Goal: Complete application form: Complete application form

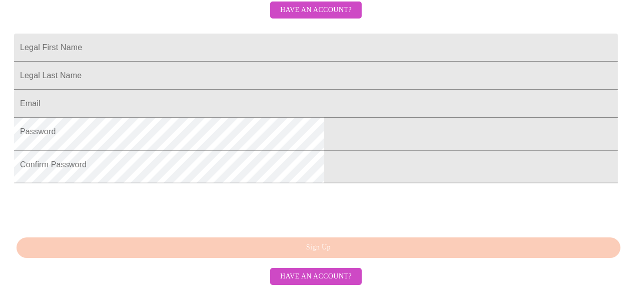
scroll to position [352, 0]
click at [352, 273] on span "Have an account?" at bounding box center [316, 276] width 72 height 13
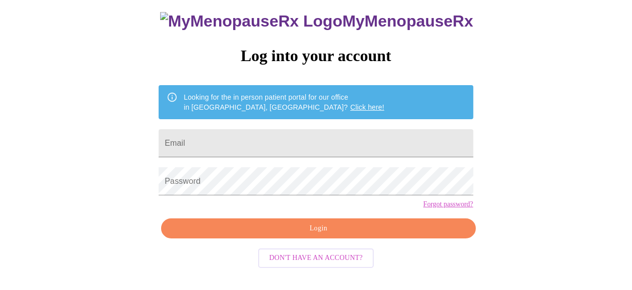
scroll to position [99, 0]
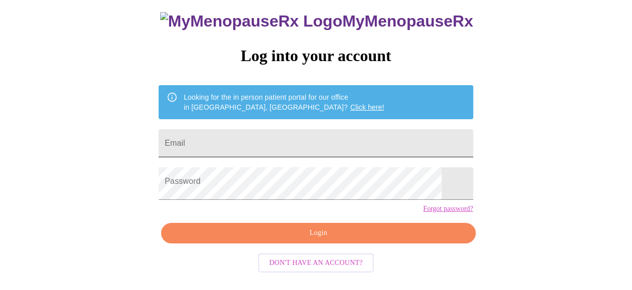
click at [260, 129] on input "Email" at bounding box center [316, 143] width 314 height 28
type input "[EMAIL_ADDRESS][DOMAIN_NAME]"
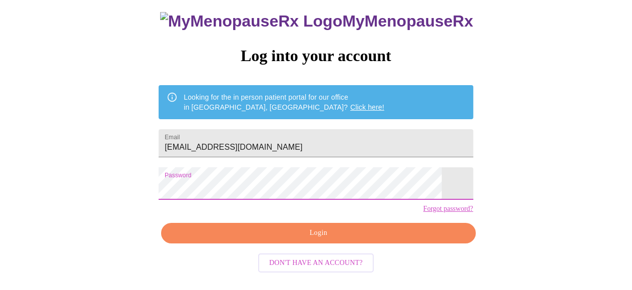
click at [280, 237] on span "Login" at bounding box center [318, 233] width 291 height 13
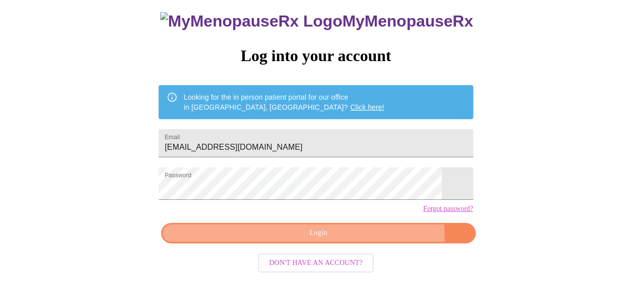
click at [264, 239] on span "Login" at bounding box center [318, 233] width 291 height 13
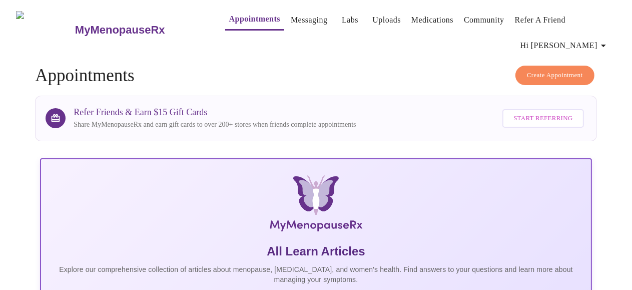
click at [292, 17] on link "Messaging" at bounding box center [309, 20] width 37 height 14
click at [249, 16] on link "Appointments" at bounding box center [254, 19] width 51 height 14
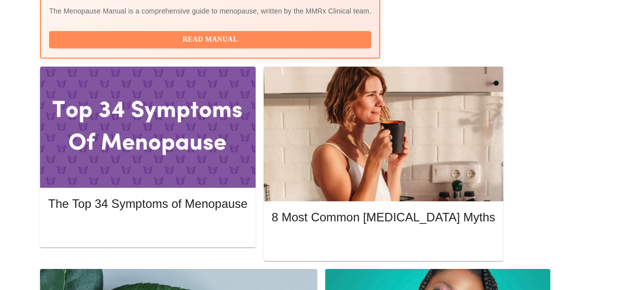
scroll to position [450, 0]
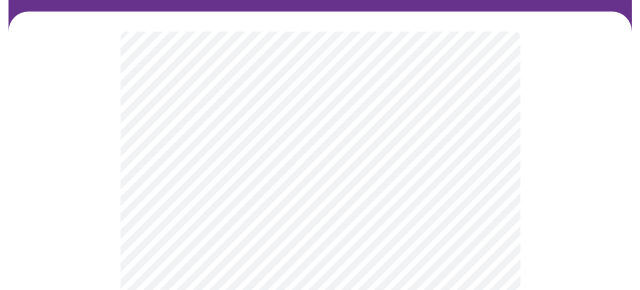
scroll to position [100, 0]
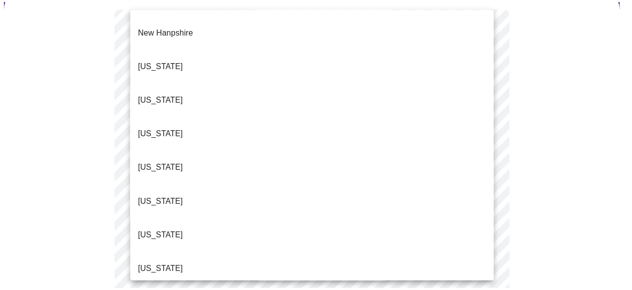
scroll to position [950, 0]
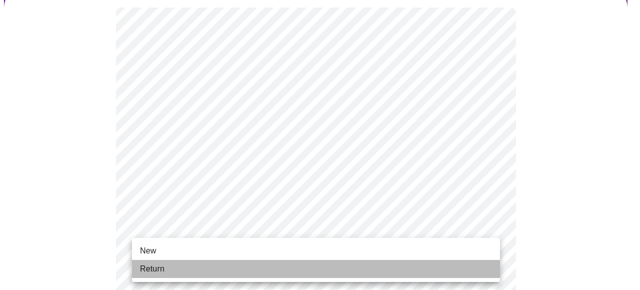
click at [148, 272] on span "Return" at bounding box center [152, 269] width 25 height 12
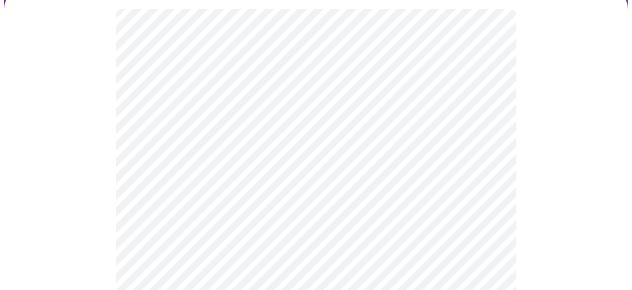
scroll to position [100, 0]
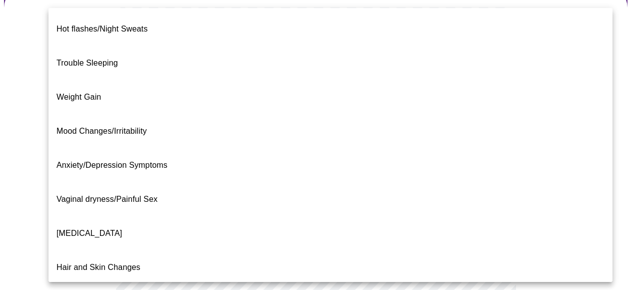
click at [458, 139] on body "MyMenopauseRx Appointments Messaging Labs Uploads Medications Community Refer a…" at bounding box center [320, 230] width 632 height 653
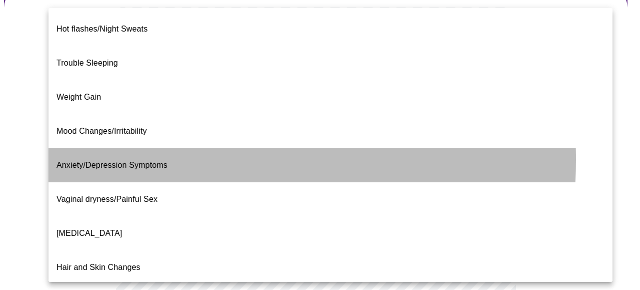
click at [178, 148] on li "Anxiety/Depression Symptoms" at bounding box center [331, 165] width 564 height 34
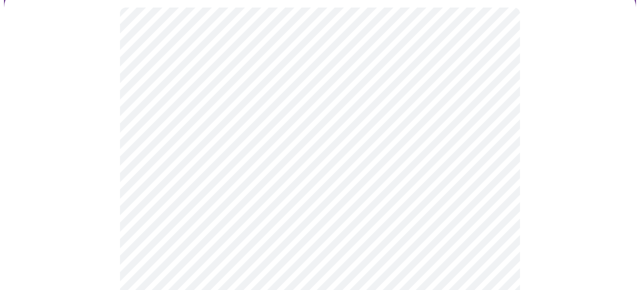
click at [447, 145] on body "MyMenopauseRx Appointments Messaging Labs Uploads Medications Community Refer a…" at bounding box center [320, 227] width 632 height 646
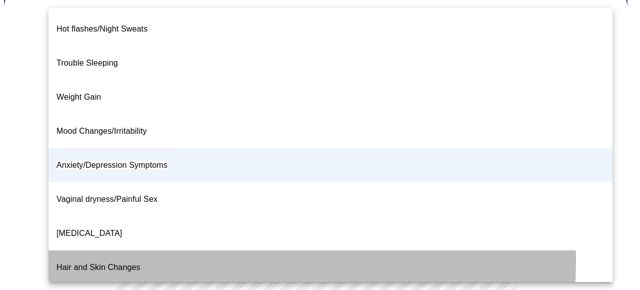
click at [105, 263] on span "Hair and Skin Changes" at bounding box center [99, 267] width 84 height 9
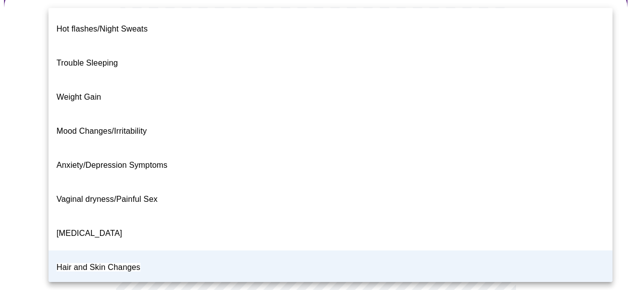
click at [393, 138] on body "MyMenopauseRx Appointments Messaging Labs Uploads Medications Community Refer a…" at bounding box center [320, 227] width 632 height 646
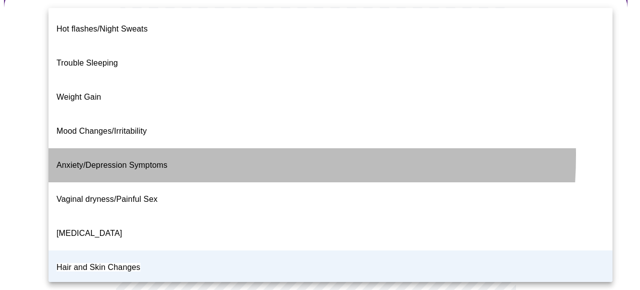
click at [156, 161] on span "Anxiety/Depression Symptoms" at bounding box center [112, 165] width 111 height 9
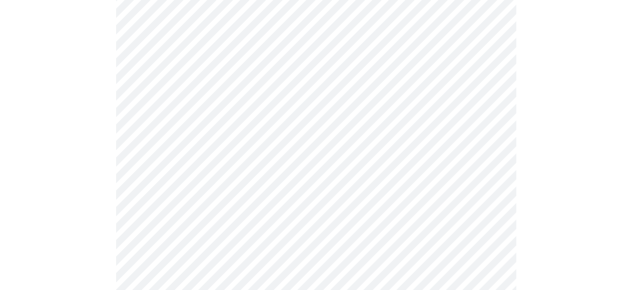
scroll to position [200, 0]
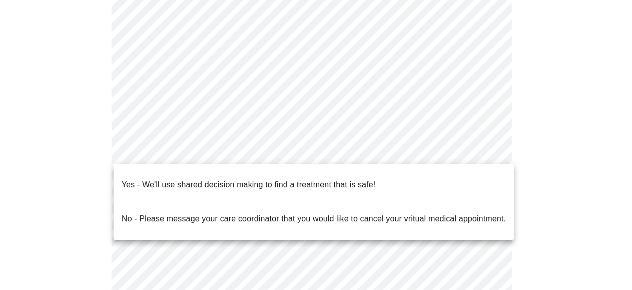
click at [456, 153] on body "MyMenopauseRx Appointments Messaging Labs Uploads Medications Community Refer a…" at bounding box center [316, 127] width 624 height 646
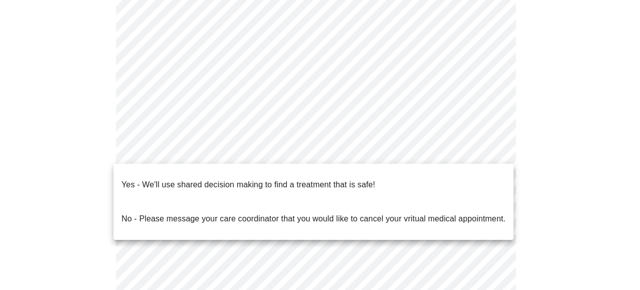
click at [430, 173] on li "Yes - We'll use shared decision making to find a treatment that is safe!" at bounding box center [314, 185] width 400 height 34
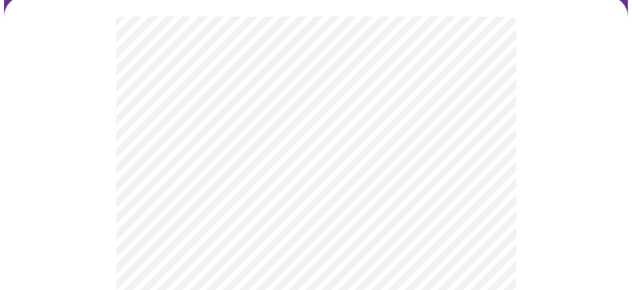
scroll to position [100, 0]
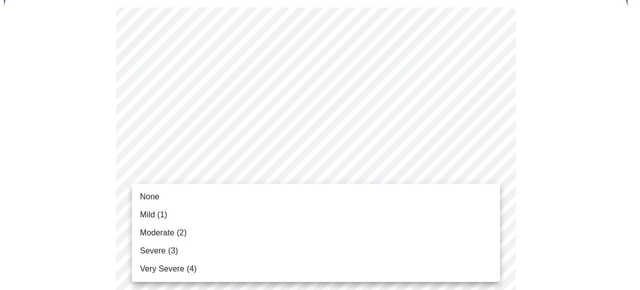
click at [530, 113] on div at bounding box center [320, 145] width 640 height 290
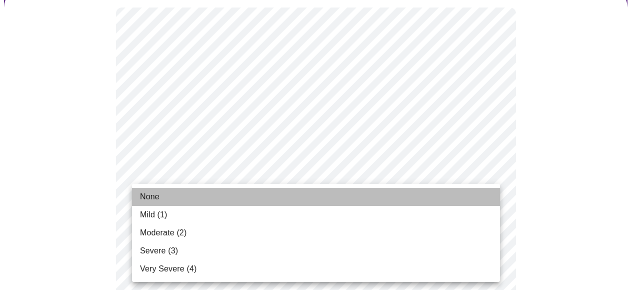
click at [155, 193] on span "None" at bounding box center [150, 197] width 20 height 12
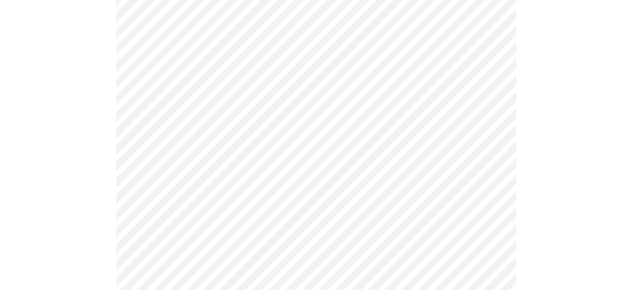
scroll to position [250, 0]
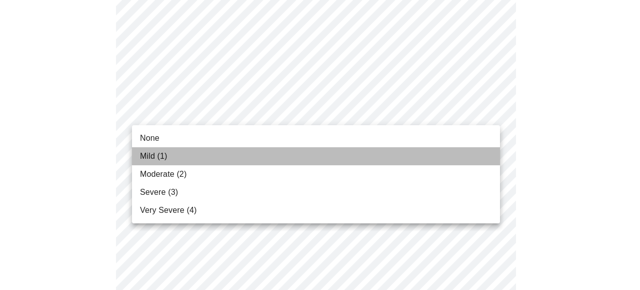
click at [156, 156] on span "Mild (1)" at bounding box center [154, 156] width 28 height 12
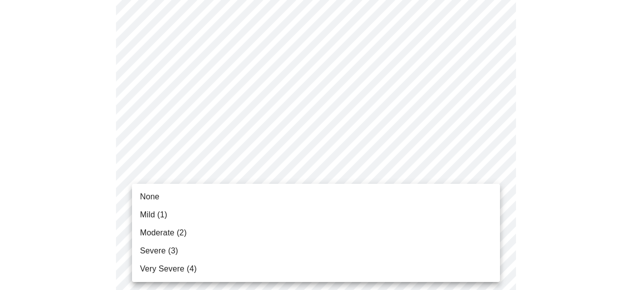
click at [167, 216] on span "Mild (1)" at bounding box center [154, 215] width 28 height 12
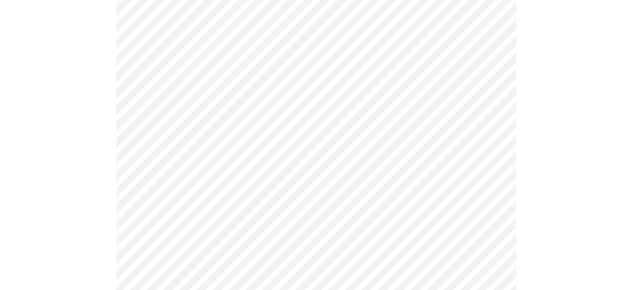
scroll to position [350, 0]
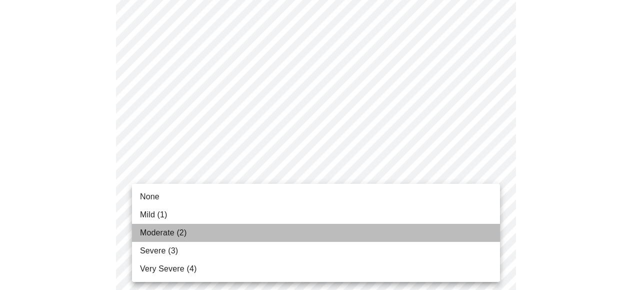
click at [156, 235] on span "Moderate (2)" at bounding box center [163, 233] width 47 height 12
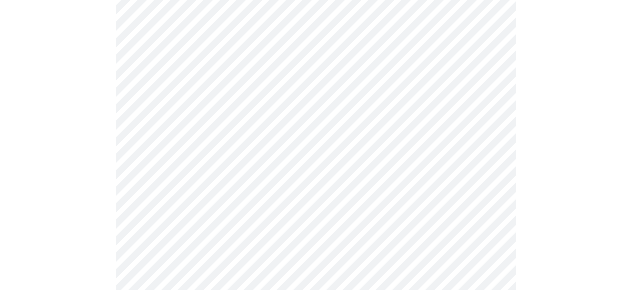
scroll to position [450, 0]
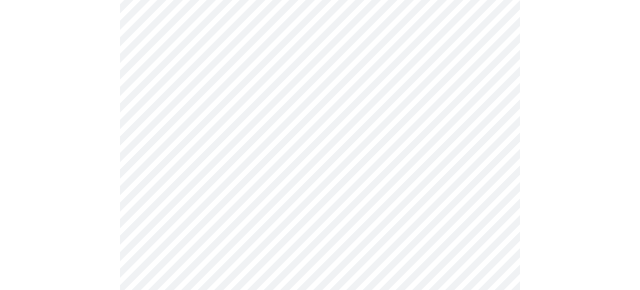
click at [448, 156] on body "MyMenopauseRx Appointments Messaging Labs Uploads Medications Community Refer a…" at bounding box center [320, 270] width 632 height 1433
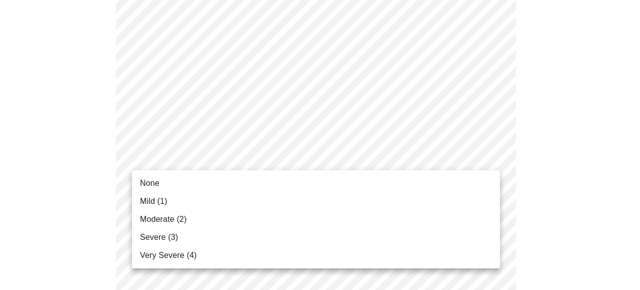
click at [150, 220] on span "Moderate (2)" at bounding box center [163, 219] width 47 height 12
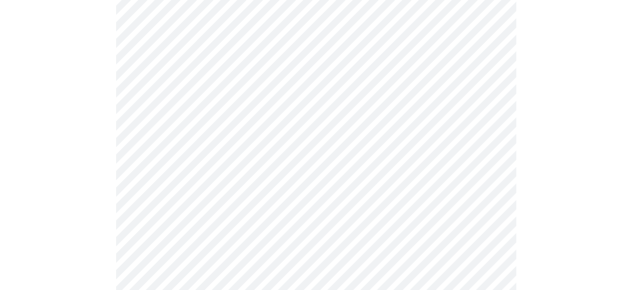
scroll to position [550, 0]
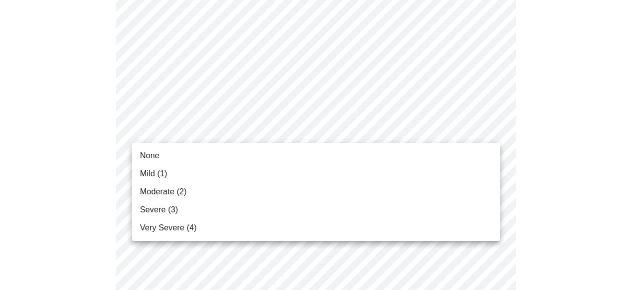
click at [469, 133] on body "MyMenopauseRx Appointments Messaging Labs Uploads Medications Community Refer a…" at bounding box center [320, 162] width 632 height 1416
click at [177, 193] on span "Moderate (2)" at bounding box center [163, 192] width 47 height 12
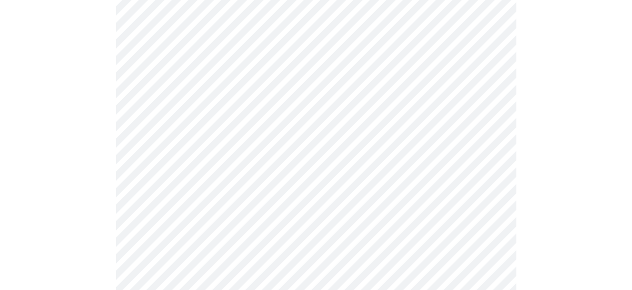
scroll to position [600, 0]
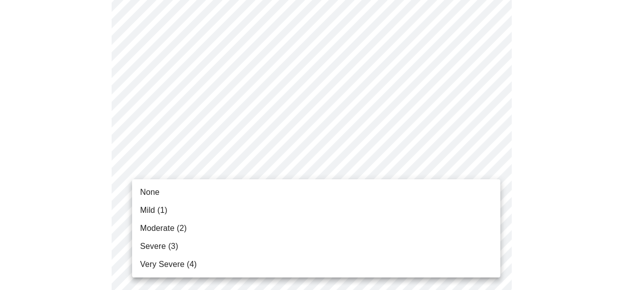
click at [419, 162] on body "MyMenopauseRx Appointments Messaging Labs Uploads Medications Community Refer a…" at bounding box center [316, 103] width 624 height 1398
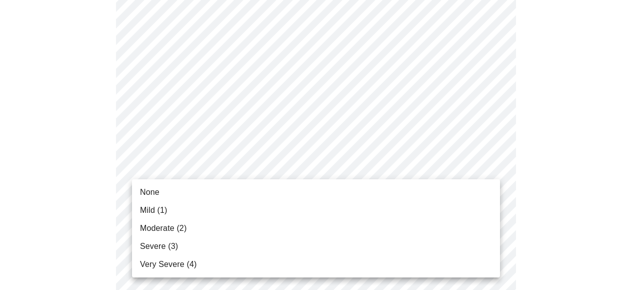
click at [184, 229] on span "Moderate (2)" at bounding box center [163, 228] width 47 height 12
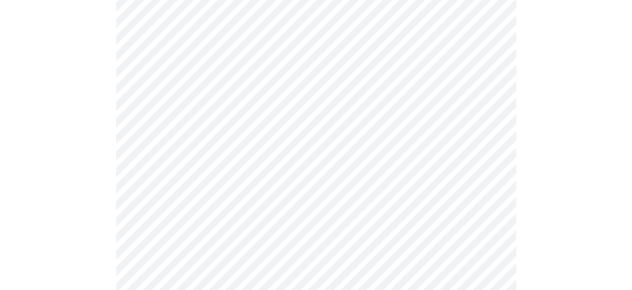
scroll to position [700, 0]
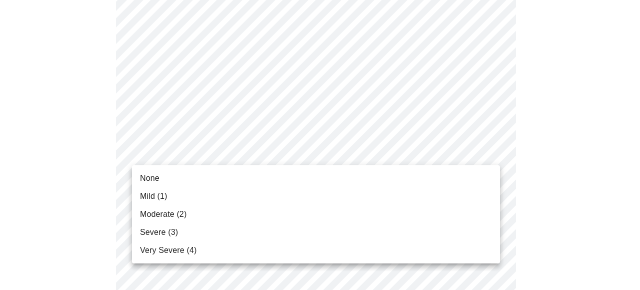
click at [170, 216] on span "Moderate (2)" at bounding box center [163, 214] width 47 height 12
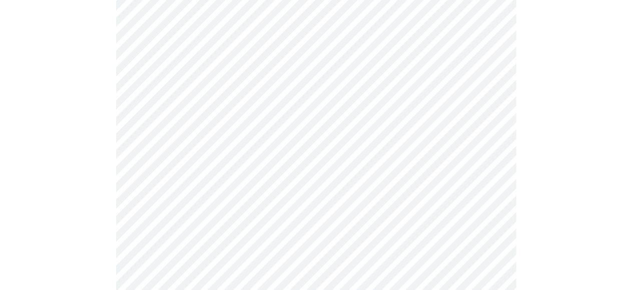
scroll to position [800, 0]
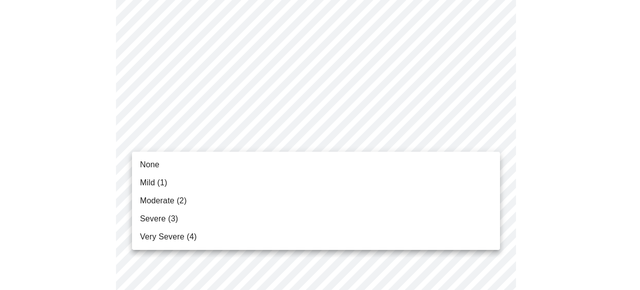
click at [158, 202] on span "Moderate (2)" at bounding box center [163, 201] width 47 height 12
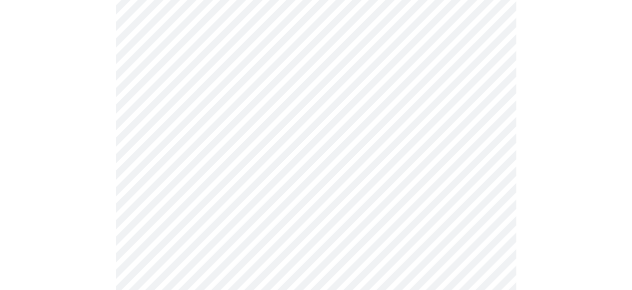
scroll to position [850, 0]
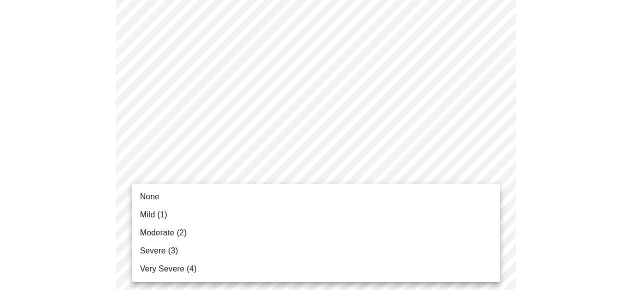
click at [147, 212] on span "Mild (1)" at bounding box center [154, 215] width 28 height 12
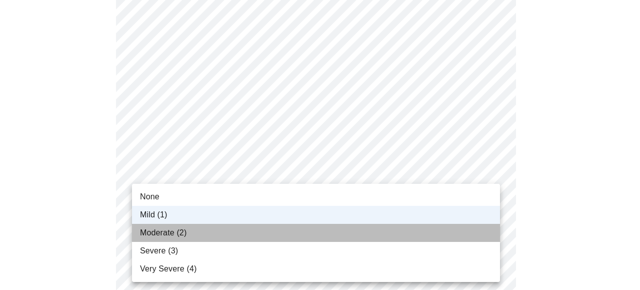
click at [187, 233] on span "Moderate (2)" at bounding box center [163, 233] width 47 height 12
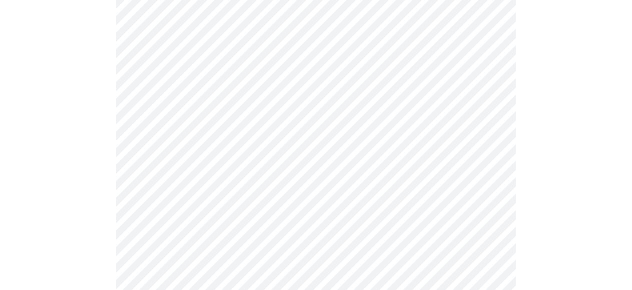
scroll to position [1000, 0]
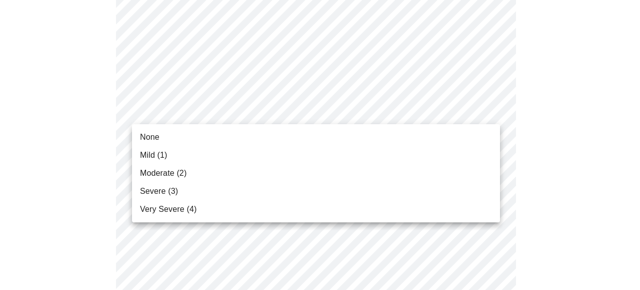
click at [210, 175] on li "Moderate (2)" at bounding box center [316, 173] width 368 height 18
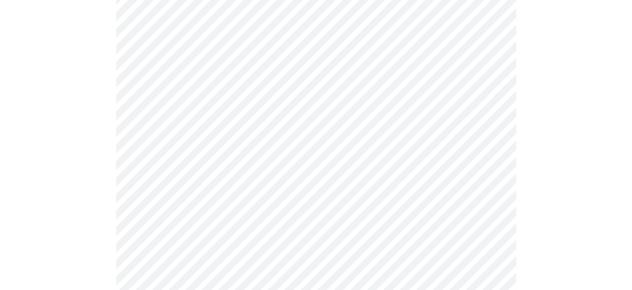
scroll to position [500, 0]
click at [425, 185] on body "MyMenopauseRx Appointments Messaging Labs Uploads Medications Community Refer a…" at bounding box center [316, 52] width 624 height 1097
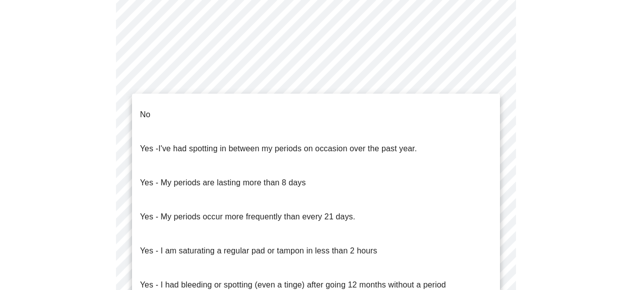
click at [424, 104] on li "No" at bounding box center [316, 115] width 368 height 34
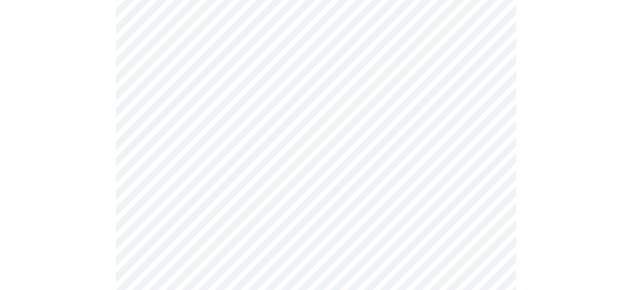
scroll to position [600, 0]
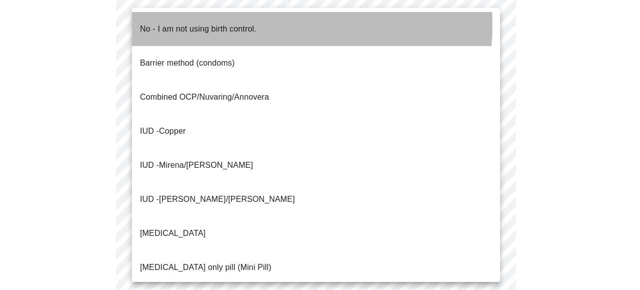
click at [260, 25] on li "No - I am not using birth control." at bounding box center [316, 29] width 368 height 34
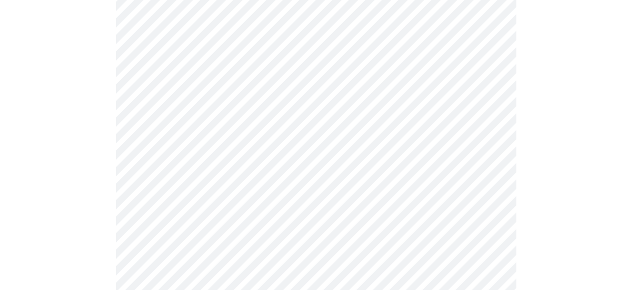
scroll to position [700, 0]
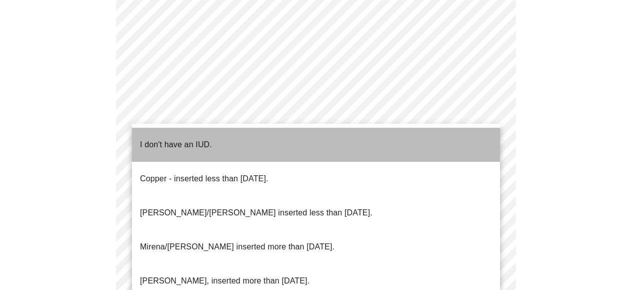
click at [182, 139] on p "I don't have an IUD." at bounding box center [176, 145] width 72 height 12
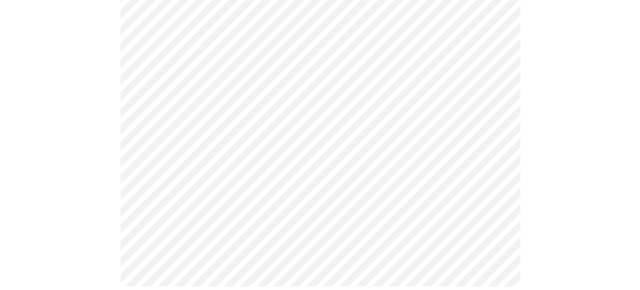
scroll to position [794, 0]
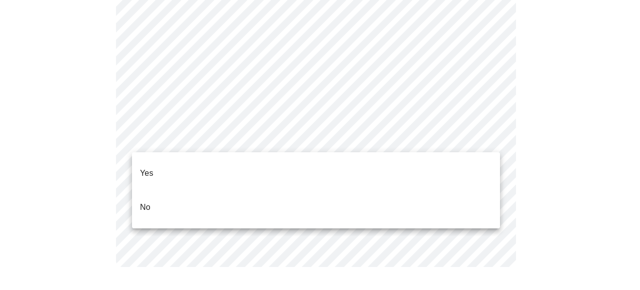
click at [146, 167] on p "Yes" at bounding box center [147, 173] width 14 height 12
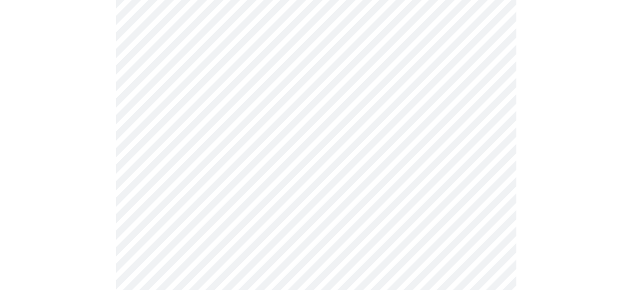
scroll to position [200, 0]
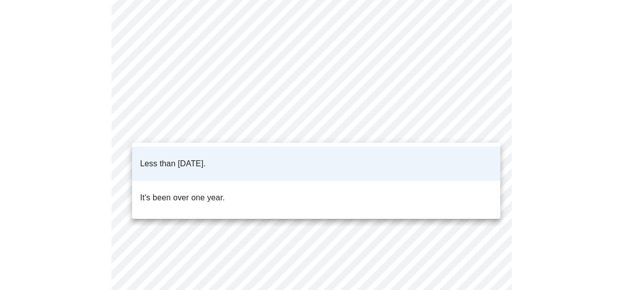
click at [452, 127] on body "MyMenopauseRx Appointments Messaging Labs Uploads Medications Community Refer a…" at bounding box center [316, 216] width 624 height 824
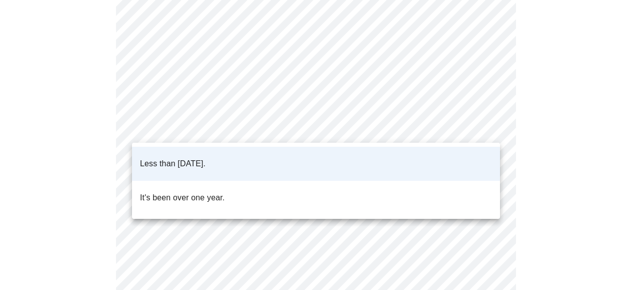
click at [188, 192] on p "It's been over one year." at bounding box center [182, 198] width 85 height 12
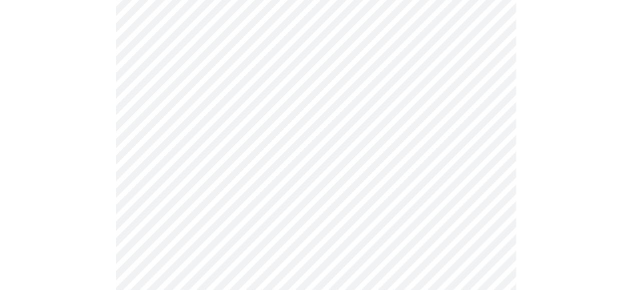
click at [448, 215] on body "MyMenopauseRx Appointments Messaging Labs Uploads Medications Community Refer a…" at bounding box center [316, 216] width 624 height 824
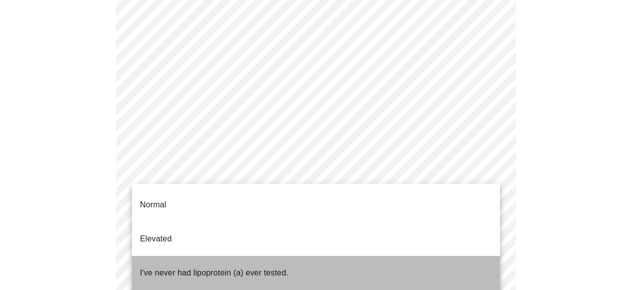
click at [283, 267] on p "I've never had lipoprotein (a) ever tested." at bounding box center [214, 273] width 149 height 12
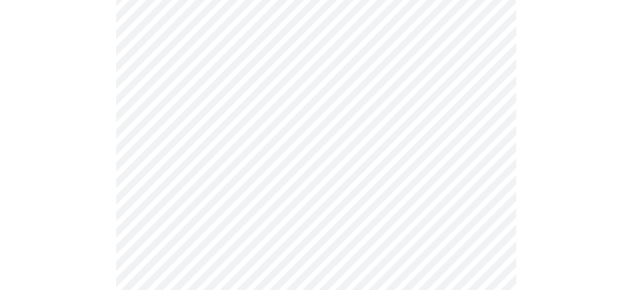
scroll to position [150, 0]
click at [570, 133] on div at bounding box center [316, 193] width 624 height 513
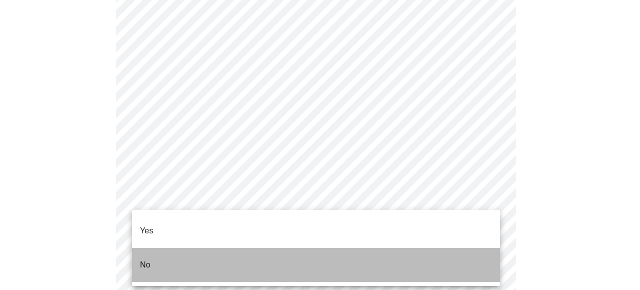
click at [236, 254] on li "No" at bounding box center [316, 265] width 368 height 34
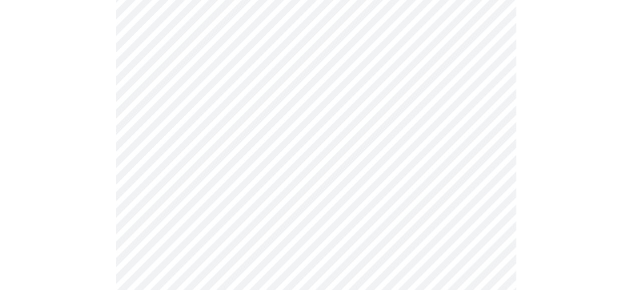
scroll to position [3301, 0]
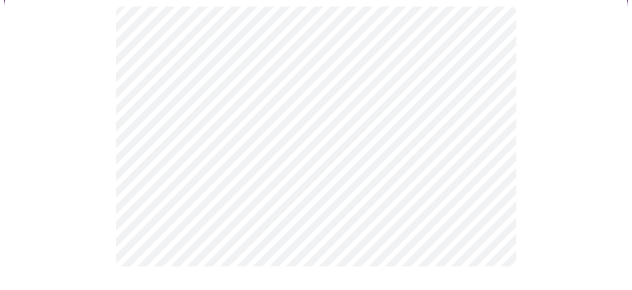
scroll to position [0, 0]
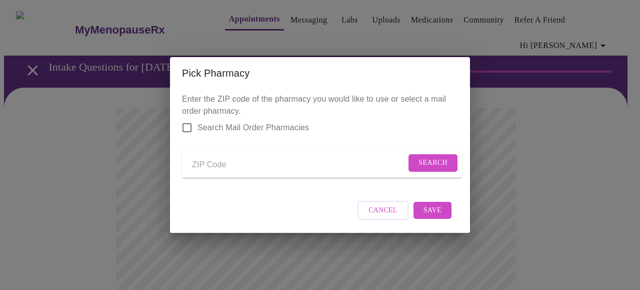
click at [257, 172] on input "Send a message to your care team" at bounding box center [299, 165] width 214 height 16
click at [424, 169] on span "Search" at bounding box center [433, 163] width 29 height 13
click at [283, 173] on input "giant eagle" at bounding box center [307, 165] width 231 height 16
type input "g"
type input "16881"
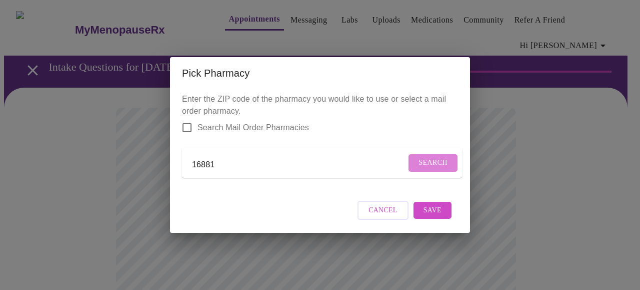
click at [423, 169] on span "Search" at bounding box center [433, 163] width 29 height 13
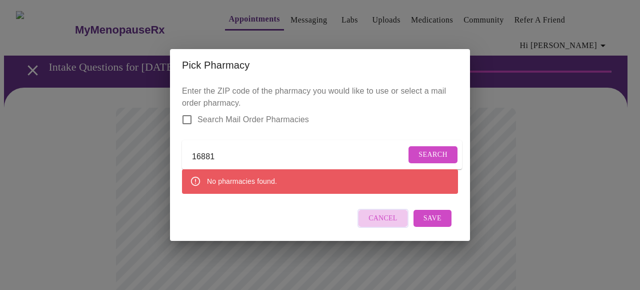
click at [380, 225] on span "Cancel" at bounding box center [383, 218] width 29 height 13
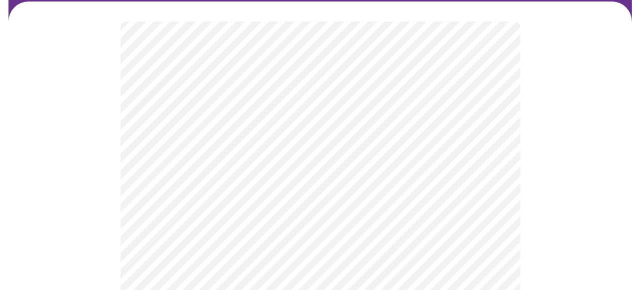
scroll to position [100, 0]
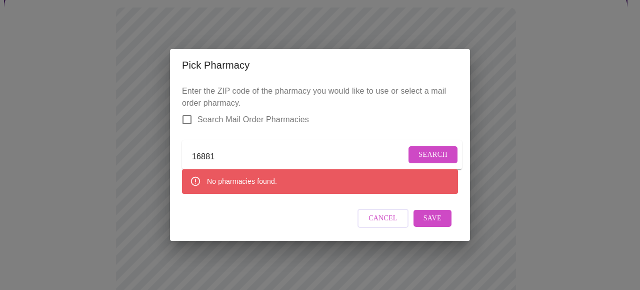
click at [229, 157] on input "16881" at bounding box center [299, 157] width 214 height 16
type input "1"
type input "16830"
click at [419, 161] on span "Search" at bounding box center [433, 155] width 29 height 13
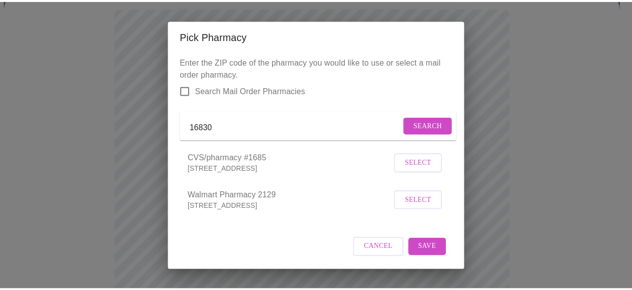
scroll to position [0, 0]
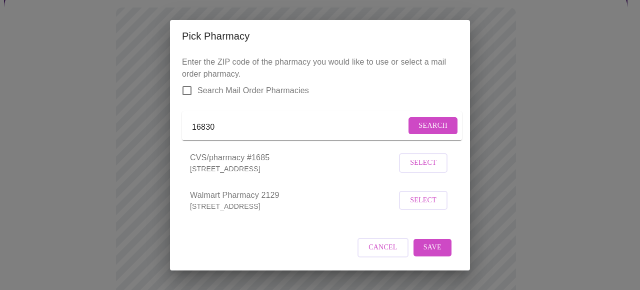
click at [536, 94] on div "Pick Pharmacy Enter the ZIP code of the pharmacy you would like to use or selec…" at bounding box center [320, 145] width 640 height 290
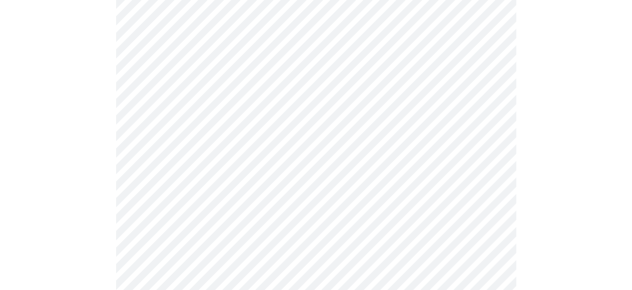
scroll to position [645, 0]
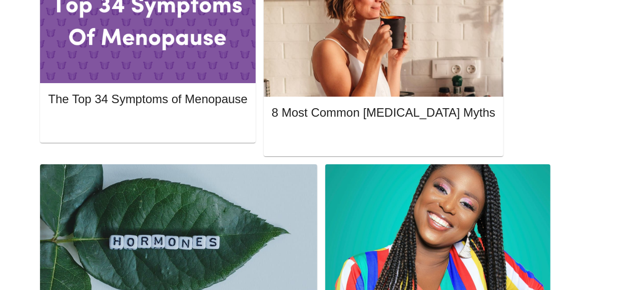
scroll to position [595, 0]
